Goal: Information Seeking & Learning: Learn about a topic

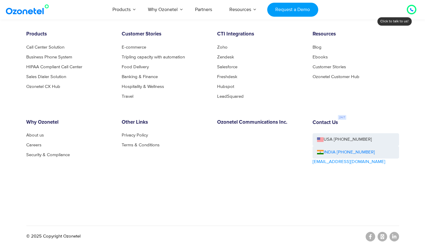
scroll to position [3262, 0]
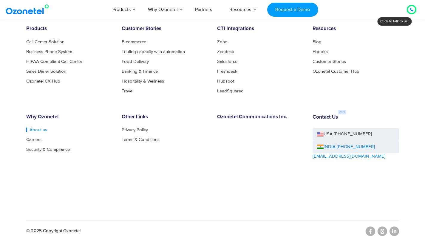
click at [32, 132] on link "About us" at bounding box center [36, 130] width 21 height 4
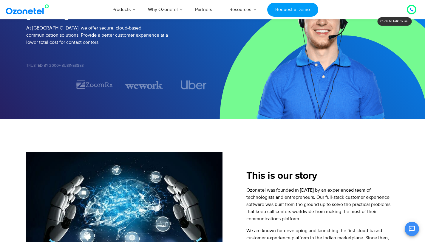
scroll to position [139, 0]
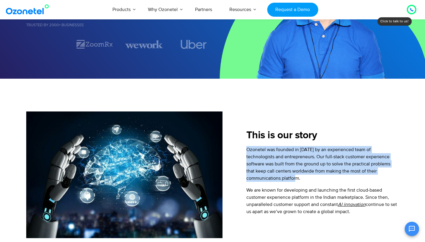
drag, startPoint x: 243, startPoint y: 148, endPoint x: 283, endPoint y: 178, distance: 49.4
click at [283, 178] on div "This is our story Ozonetel was founded in [DATE] by an experienced team of tech…" at bounding box center [310, 174] width 176 height 127
copy p "Ozonetel was founded in [DATE] by an experienced team of technologists and entr…"
